Goal: Navigation & Orientation: Find specific page/section

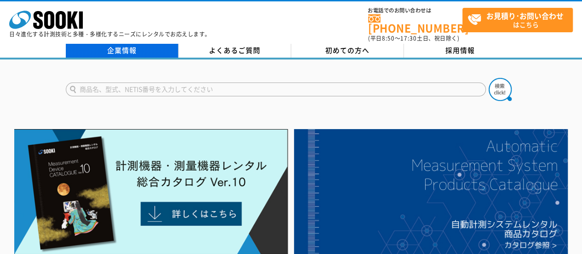
click at [153, 44] on link "企業情報" at bounding box center [122, 51] width 113 height 14
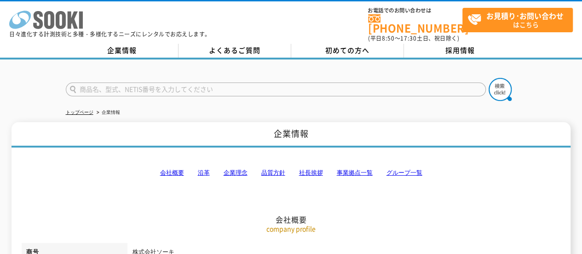
click at [59, 27] on icon at bounding box center [61, 20] width 10 height 18
